Goal: Navigation & Orientation: Find specific page/section

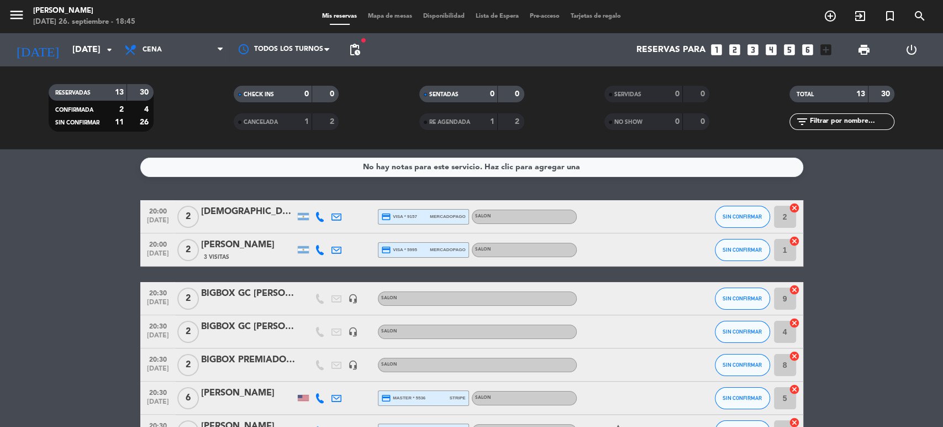
click at [396, 18] on span "Mapa de mesas" at bounding box center [389, 16] width 55 height 6
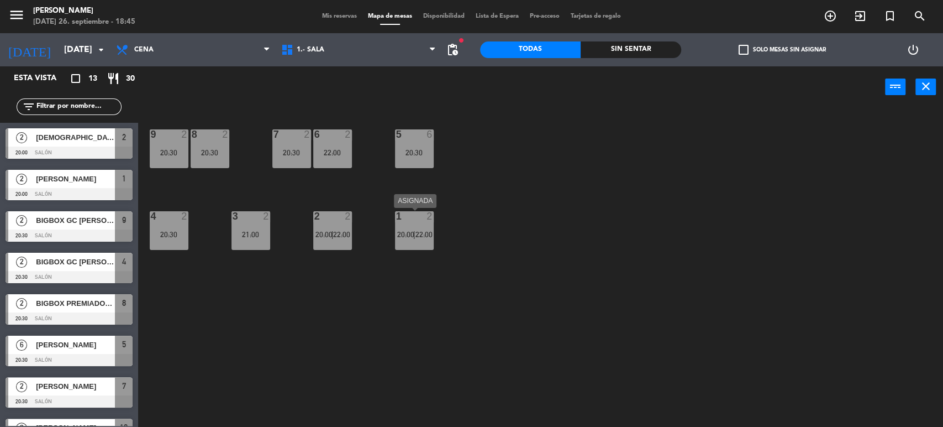
click at [412, 227] on div "1 2 20:00 | 22:00" at bounding box center [414, 230] width 39 height 39
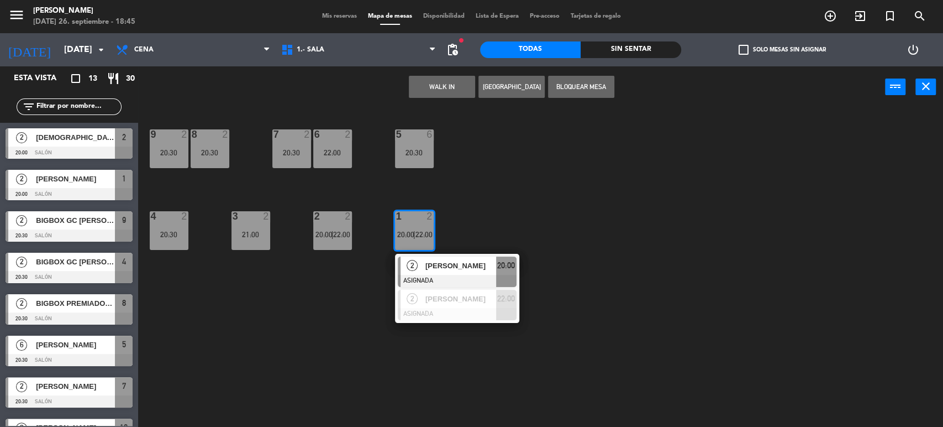
click at [412, 227] on div "1 2 20:00 | 22:00" at bounding box center [414, 230] width 39 height 39
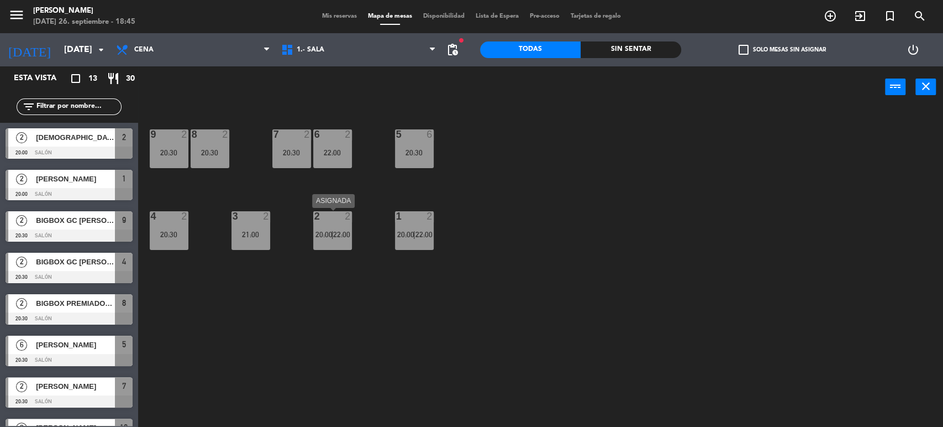
click at [346, 240] on div "2 2 20:00 | 22:00" at bounding box center [332, 230] width 39 height 39
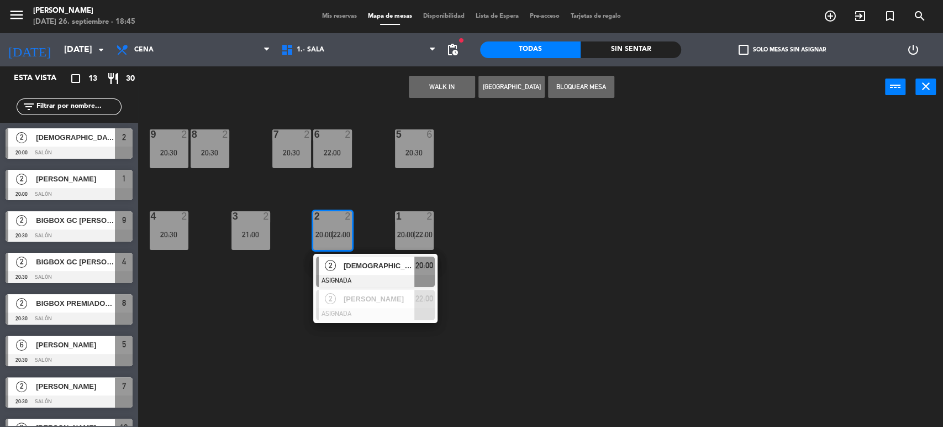
click at [346, 240] on div "2 2 20:00 | 22:00" at bounding box center [332, 230] width 39 height 39
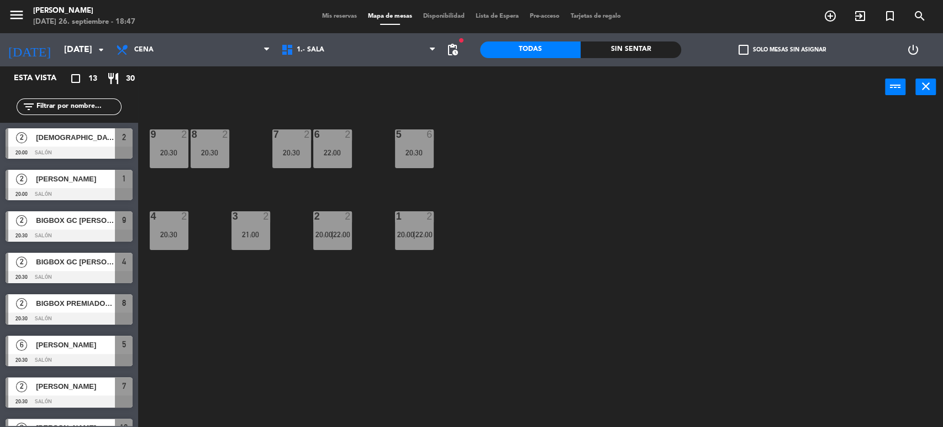
click at [317, 19] on span "Mis reservas" at bounding box center [340, 16] width 46 height 6
